Goal: Register for event/course

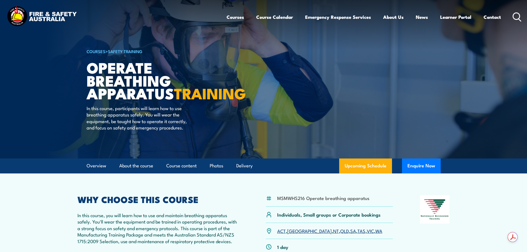
click at [53, 118] on img at bounding box center [263, 79] width 527 height 159
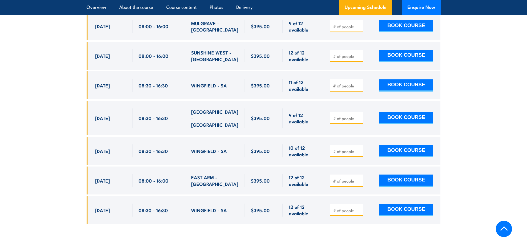
scroll to position [1052, 0]
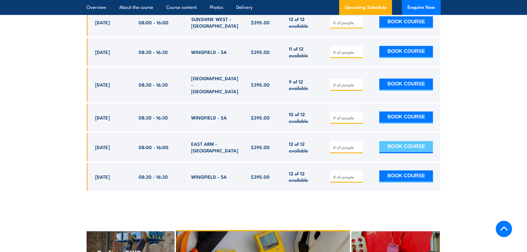
click at [405, 141] on button "BOOK COURSE" at bounding box center [406, 147] width 54 height 12
type input "1"
click at [359, 145] on input "1" at bounding box center [347, 148] width 28 height 6
click at [401, 141] on button "BOOK COURSE" at bounding box center [406, 147] width 54 height 12
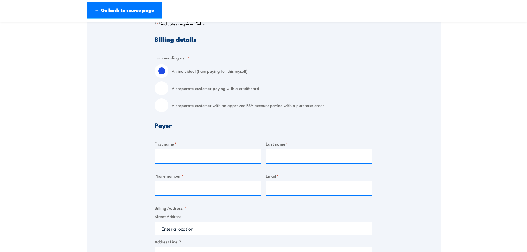
scroll to position [138, 0]
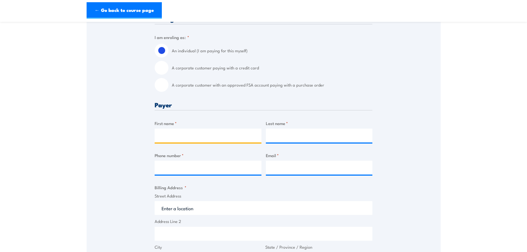
click at [162, 138] on input "First name *" at bounding box center [208, 136] width 107 height 14
click at [159, 71] on input "A corporate customer paying with a credit card" at bounding box center [162, 68] width 14 height 14
radio input "true"
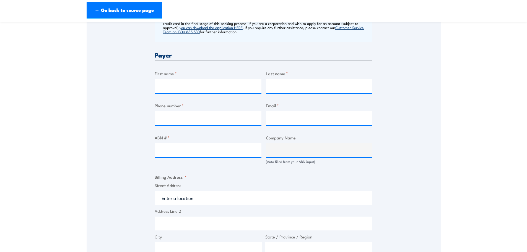
scroll to position [249, 0]
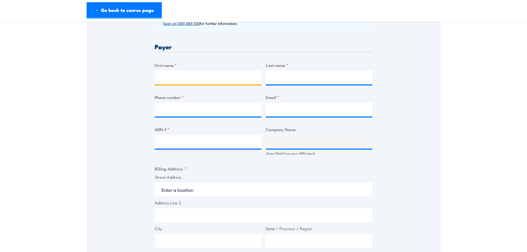
click at [165, 79] on input "First name *" at bounding box center [208, 78] width 107 height 14
type input "Rebecca"
click at [285, 73] on input "Last name *" at bounding box center [319, 78] width 107 height 14
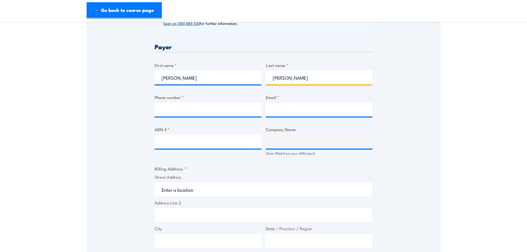
type input "Langley"
click at [202, 109] on input "Phone number *" at bounding box center [208, 110] width 107 height 14
type input "0427338650"
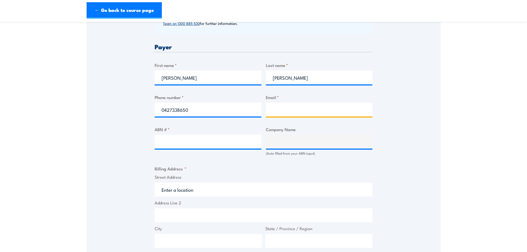
click at [282, 111] on input "Email *" at bounding box center [319, 110] width 107 height 14
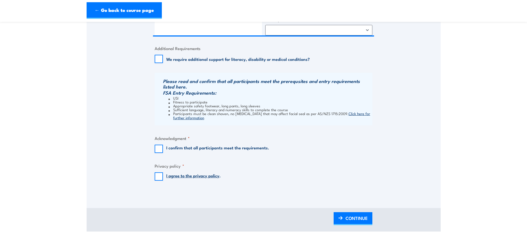
scroll to position [498, 0]
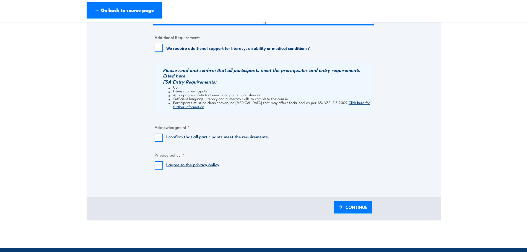
type input "becsdot@hotmail.com"
click at [158, 168] on input "I agree to the privacy policy ." at bounding box center [159, 165] width 8 height 8
checkbox input "true"
click at [159, 138] on input "I confirm that all participants meet the requirements." at bounding box center [159, 138] width 8 height 8
checkbox input "true"
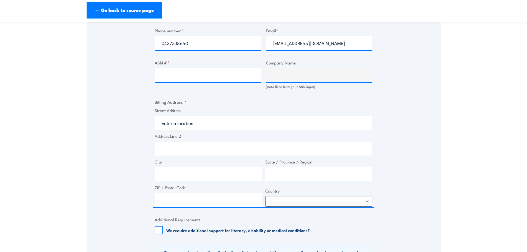
scroll to position [304, 0]
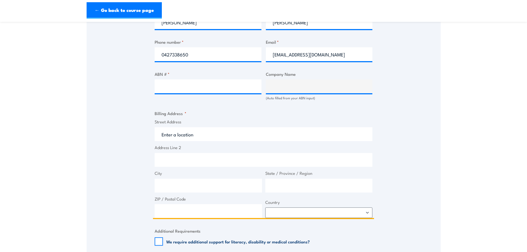
click at [175, 135] on input "Street Address" at bounding box center [264, 134] width 218 height 14
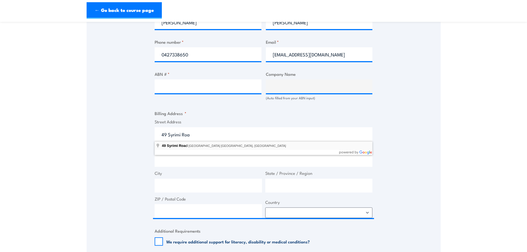
type input "49 Syrimi Road, Tivendale NT, Australia"
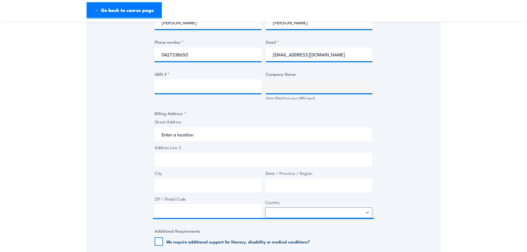
type input "49 Syrimi Rd"
type input "Tivendale"
type input "Northern Territory"
type input "0822"
select select "Australia"
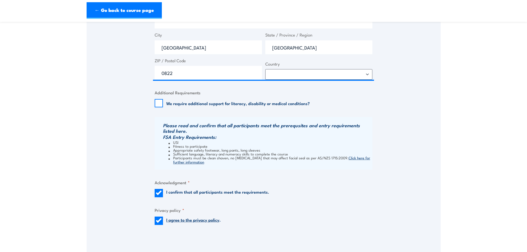
scroll to position [581, 0]
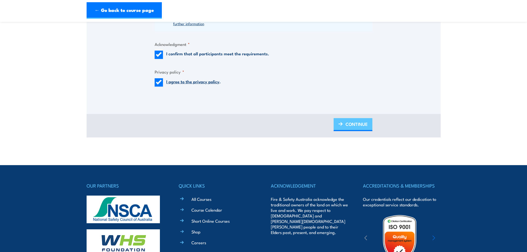
click at [348, 127] on span "CONTINUE" at bounding box center [357, 124] width 22 height 15
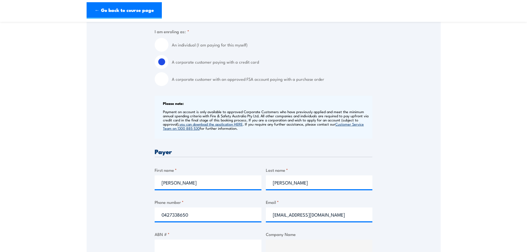
scroll to position [158, 0]
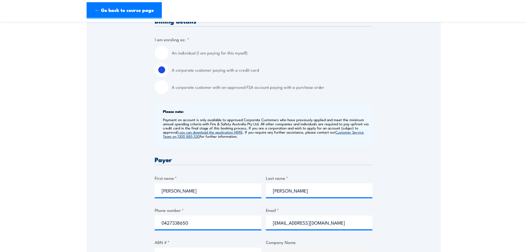
click at [161, 53] on input "An individual (I am paying for this myself)" at bounding box center [162, 53] width 14 height 14
radio input "true"
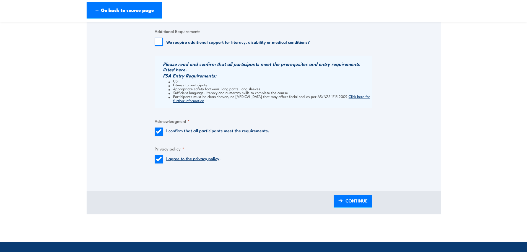
scroll to position [434, 0]
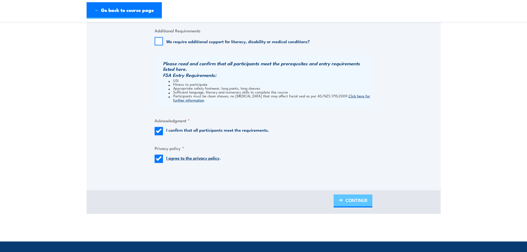
click at [356, 201] on span "CONTINUE" at bounding box center [357, 200] width 22 height 15
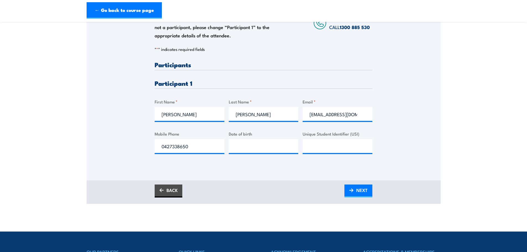
scroll to position [111, 0]
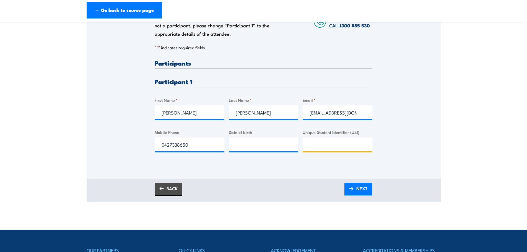
click at [318, 144] on input "Unique Student Identifier (USI)" at bounding box center [338, 145] width 70 height 14
click at [250, 143] on input "__/__/____" at bounding box center [264, 145] width 70 height 14
click at [293, 147] on input "__/__/____" at bounding box center [264, 145] width 70 height 14
click at [234, 143] on input "__/__/____" at bounding box center [264, 145] width 70 height 14
type input "07/09/1978"
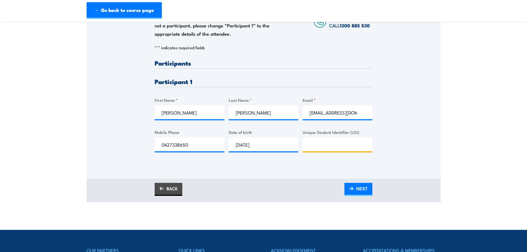
click at [321, 145] on input "Unique Student Identifier (USI)" at bounding box center [338, 145] width 70 height 14
type input "AN4CAUQQMU"
click at [359, 189] on span "NEXT" at bounding box center [361, 188] width 11 height 15
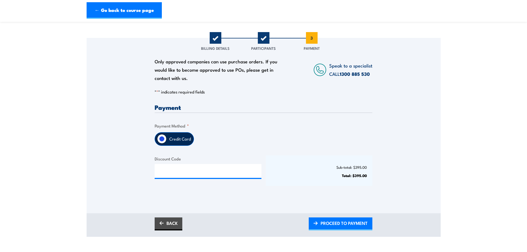
scroll to position [83, 0]
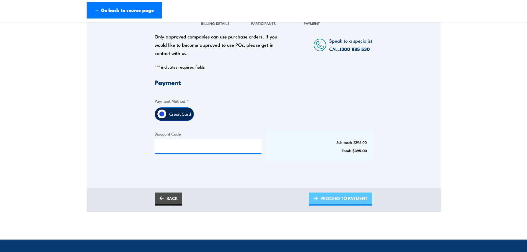
click at [338, 201] on span "PROCEED TO PAYMENT" at bounding box center [344, 198] width 47 height 15
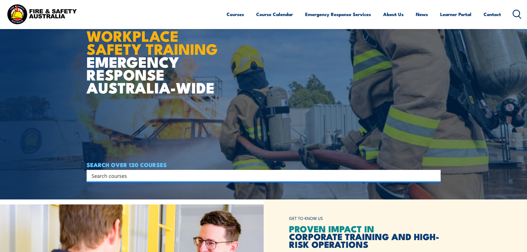
scroll to position [55, 0]
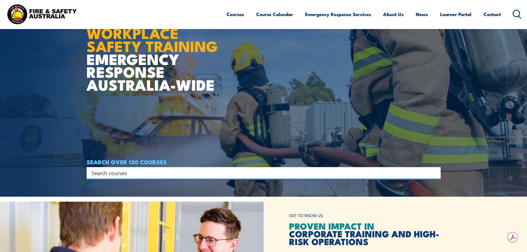
click at [116, 172] on input "Search input" at bounding box center [260, 173] width 337 height 8
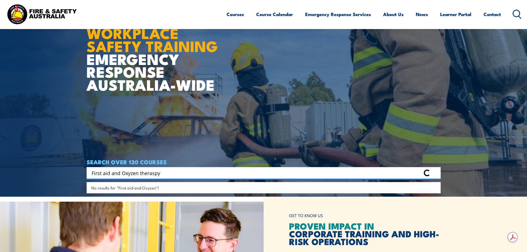
click at [133, 175] on input "First aid and Oxyzen theraspy" at bounding box center [256, 173] width 329 height 8
click at [234, 144] on article "WORKPLACE SAFETY TRAINING EMERGENCY RESPONSE AUSTRALIA-WIDE SEARCH OVER 120 COU…" at bounding box center [264, 71] width 354 height 252
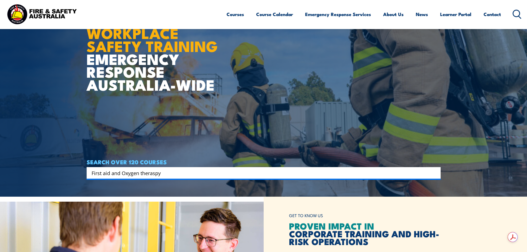
click at [155, 173] on input "First aid and Oxygen theraspy" at bounding box center [260, 173] width 337 height 8
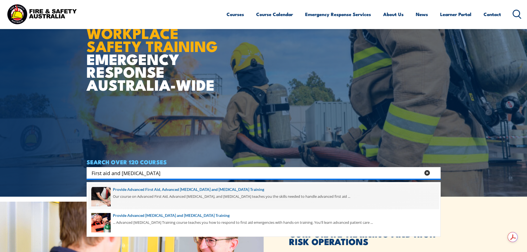
type input "First aid and Oxygen therapy"
click at [196, 192] on span at bounding box center [263, 196] width 351 height 26
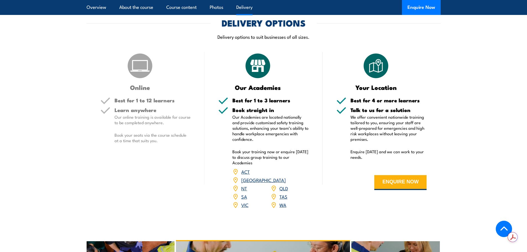
scroll to position [720, 0]
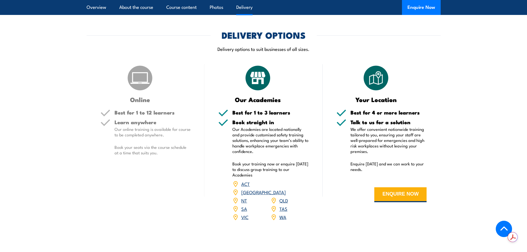
click at [242, 198] on link "NT" at bounding box center [244, 200] width 6 height 7
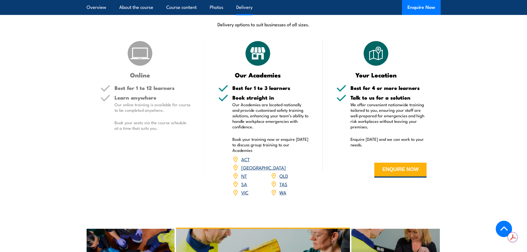
scroll to position [737, 0]
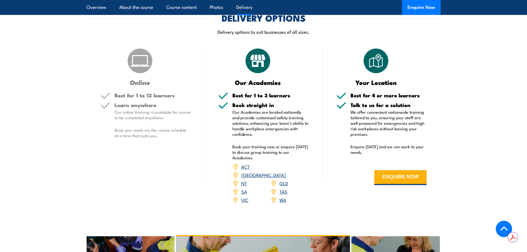
click at [243, 182] on link "NT" at bounding box center [244, 183] width 6 height 7
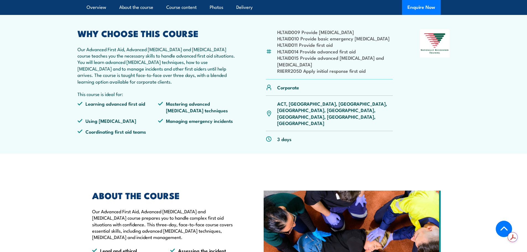
scroll to position [45, 0]
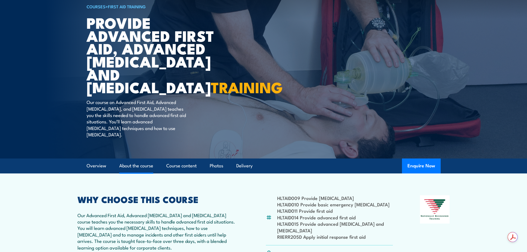
click at [132, 173] on link "About the course" at bounding box center [136, 166] width 34 height 15
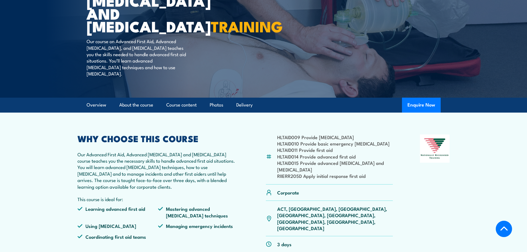
scroll to position [103, 0]
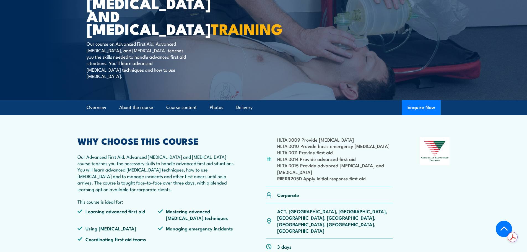
click at [320, 175] on li "HLTAID015 Provide advanced resuscitation and oxygen therapy" at bounding box center [335, 168] width 116 height 13
click at [306, 175] on li "HLTAID015 Provide advanced resuscitation and oxygen therapy" at bounding box center [335, 168] width 116 height 13
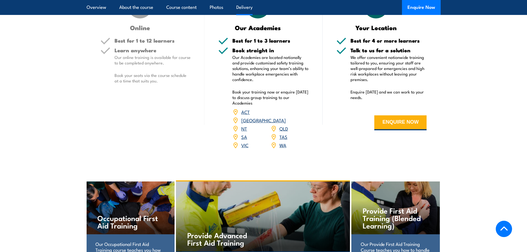
scroll to position [795, 0]
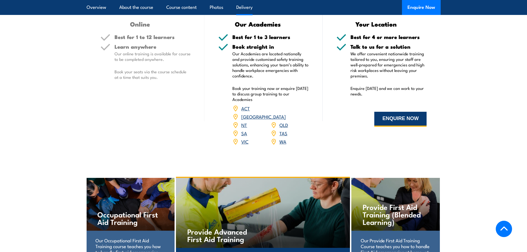
click at [390, 125] on button "ENQUIRE NOW" at bounding box center [400, 119] width 52 height 15
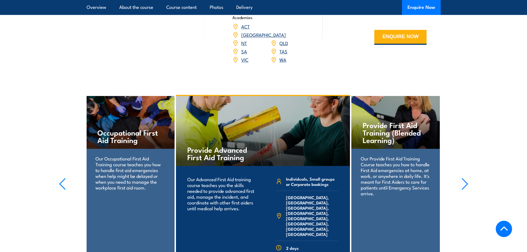
scroll to position [878, 0]
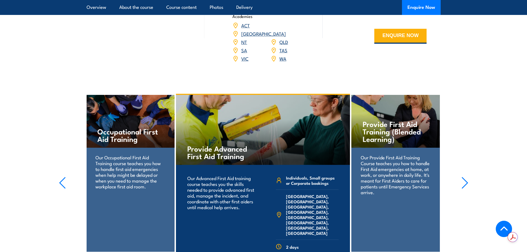
click at [118, 130] on h4 "Occupational First Aid Training" at bounding box center [130, 135] width 66 height 15
click at [62, 181] on icon "button" at bounding box center [63, 182] width 6 height 11
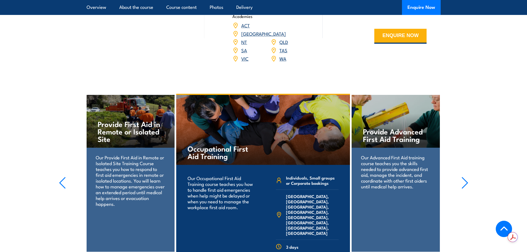
click at [465, 180] on icon "button" at bounding box center [465, 183] width 7 height 12
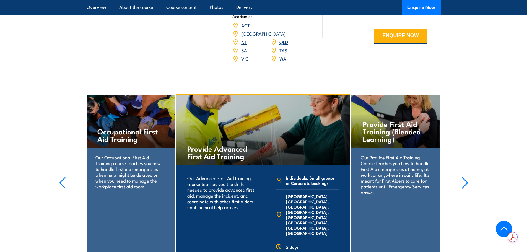
click at [465, 180] on icon "button" at bounding box center [465, 183] width 7 height 12
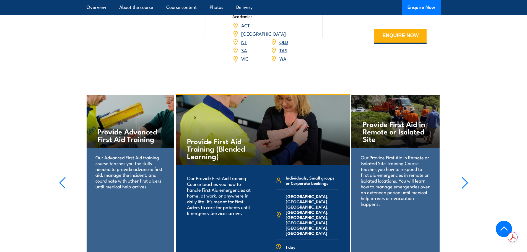
click at [467, 180] on icon "button" at bounding box center [465, 183] width 7 height 12
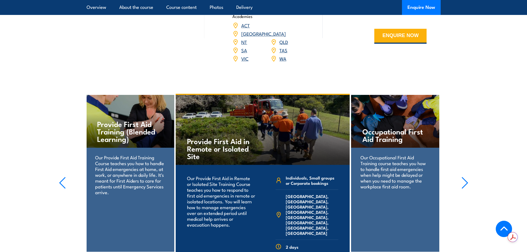
click at [465, 179] on icon "button" at bounding box center [465, 183] width 7 height 12
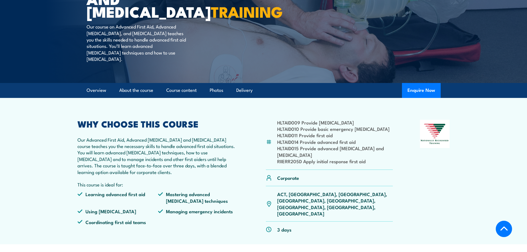
scroll to position [131, 0]
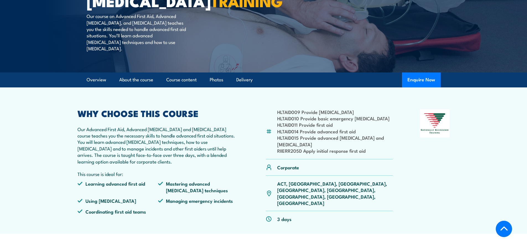
drag, startPoint x: 278, startPoint y: 118, endPoint x: 379, endPoint y: 120, distance: 101.9
click at [379, 115] on li "HLTAID009 Provide [MEDICAL_DATA]" at bounding box center [335, 112] width 116 height 6
click at [138, 86] on link "About the course" at bounding box center [136, 80] width 34 height 15
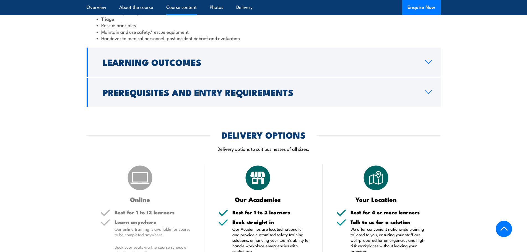
scroll to position [627, 0]
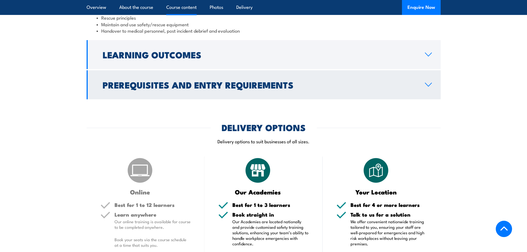
click at [431, 87] on icon at bounding box center [428, 84] width 7 height 4
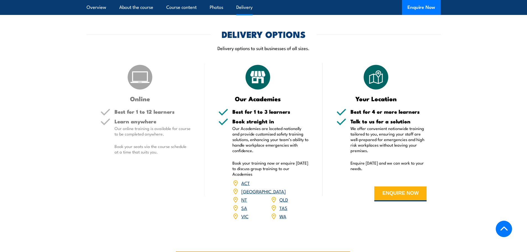
scroll to position [715, 0]
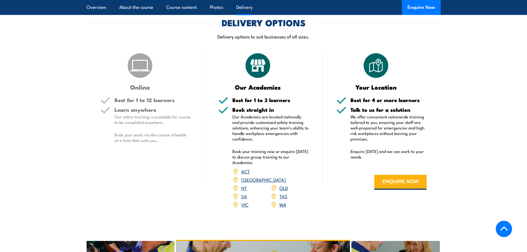
click at [258, 76] on img at bounding box center [258, 66] width 28 height 28
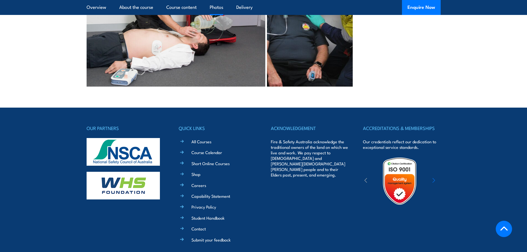
scroll to position [1241, 0]
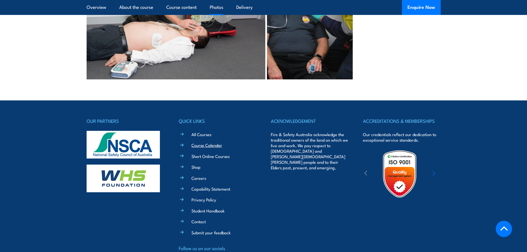
click at [208, 143] on link "Course Calendar" at bounding box center [207, 145] width 31 height 6
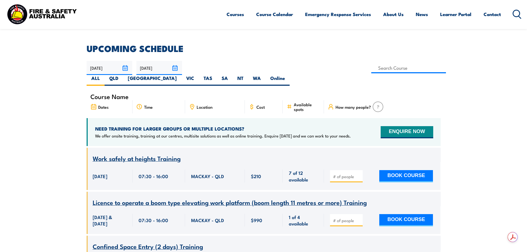
scroll to position [166, 0]
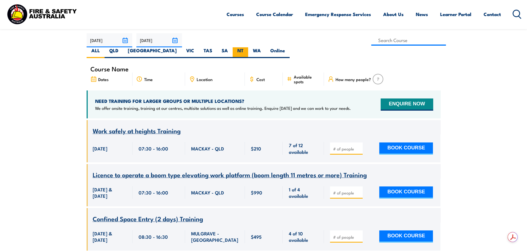
click at [248, 47] on label "NT" at bounding box center [240, 52] width 15 height 11
click at [247, 47] on input "NT" at bounding box center [246, 49] width 4 height 4
radio input "true"
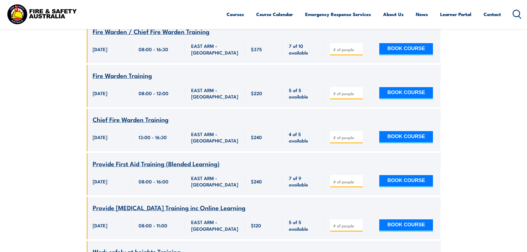
scroll to position [432, 0]
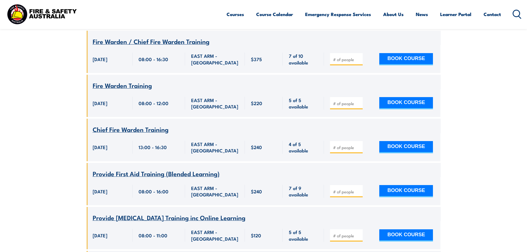
click at [139, 172] on span "Provide First Aid Training (Blended Learning)" at bounding box center [156, 173] width 127 height 9
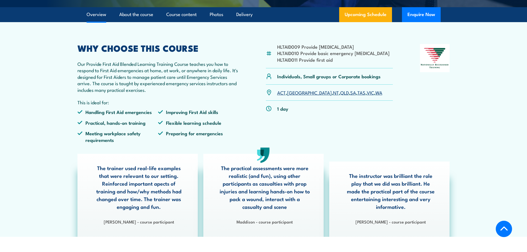
scroll to position [138, 0]
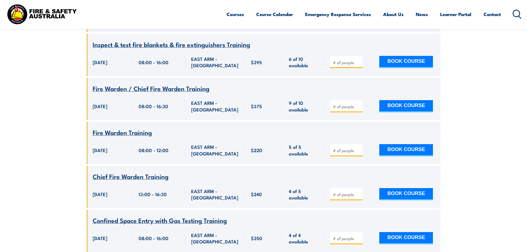
scroll to position [819, 0]
